Goal: Information Seeking & Learning: Find specific fact

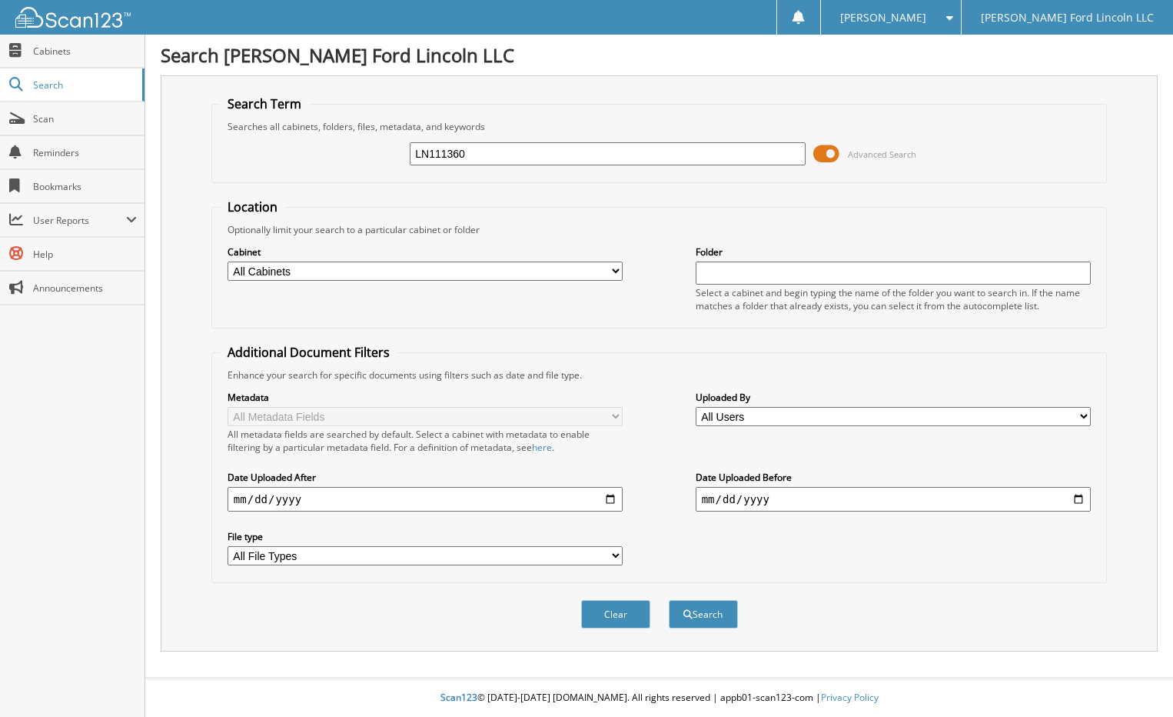
type input "LN111360"
click at [669, 600] on button "Search" at bounding box center [703, 614] width 69 height 28
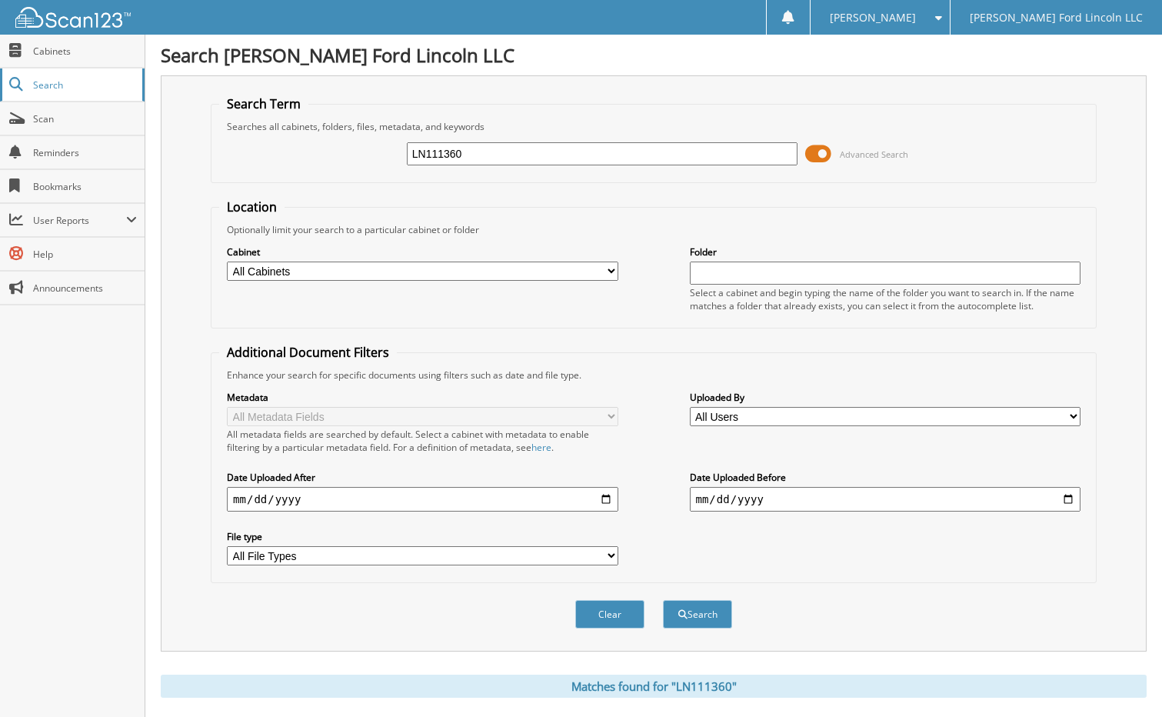
click at [42, 83] on span "Search" at bounding box center [83, 84] width 101 height 13
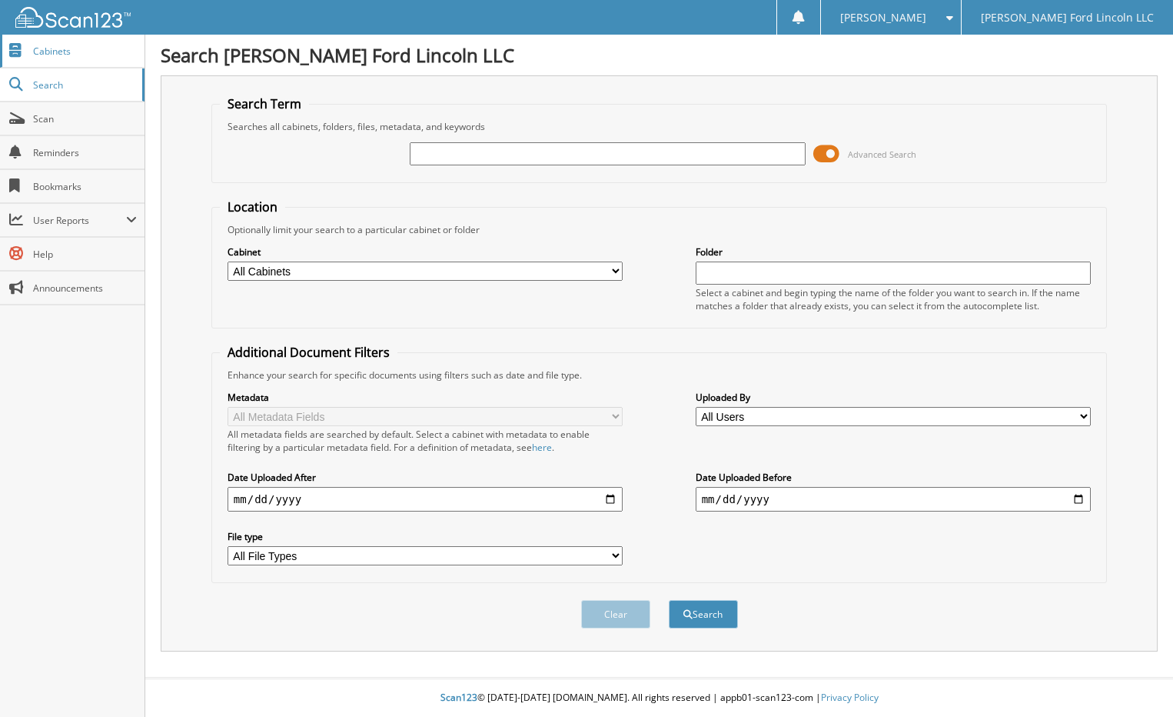
click at [48, 52] on span "Cabinets" at bounding box center [85, 51] width 104 height 13
